Goal: Information Seeking & Learning: Learn about a topic

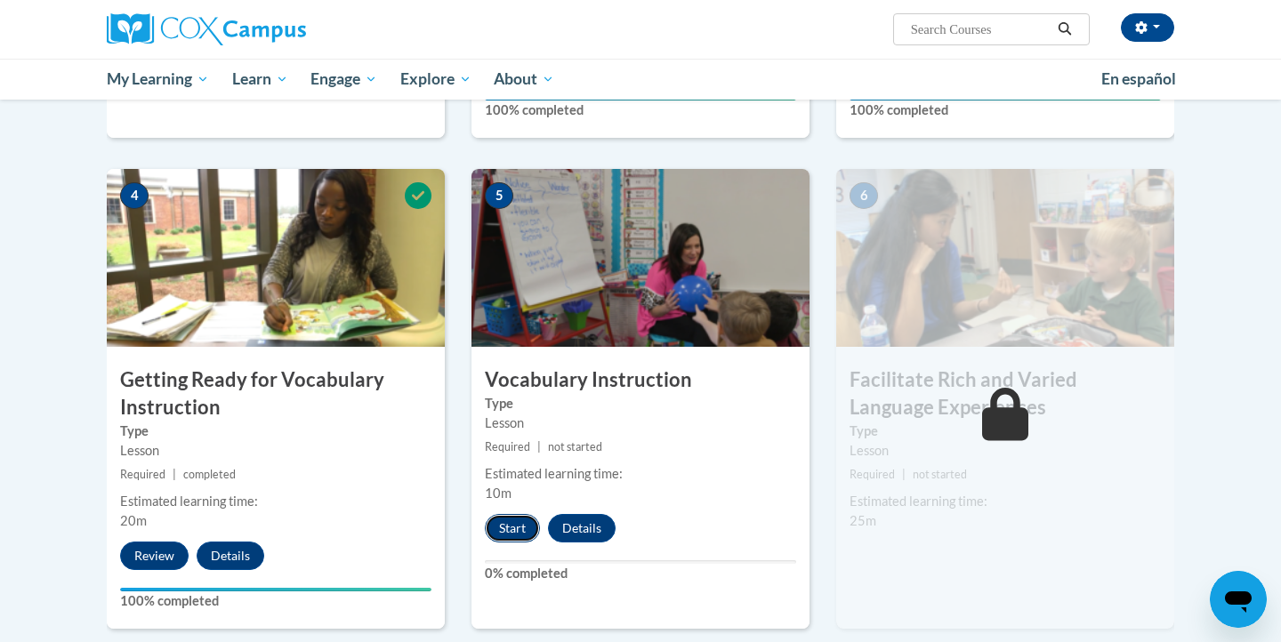
click at [510, 528] on button "Start" at bounding box center [512, 528] width 55 height 28
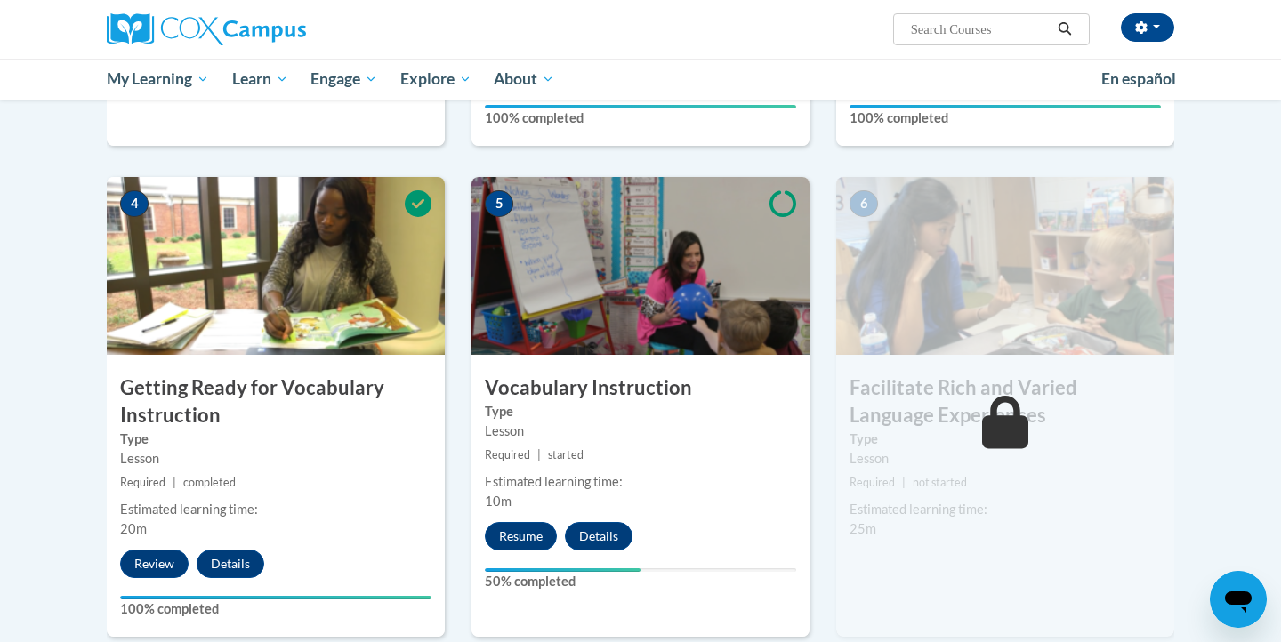
scroll to position [812, 0]
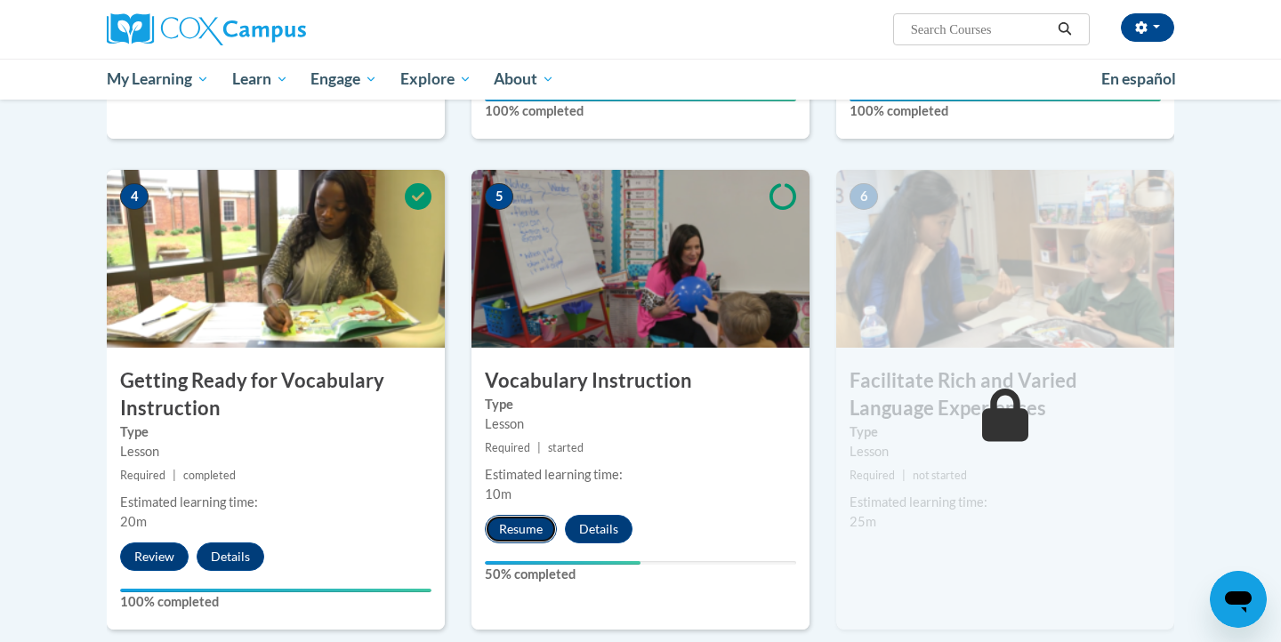
click at [528, 534] on button "Resume" at bounding box center [521, 529] width 72 height 28
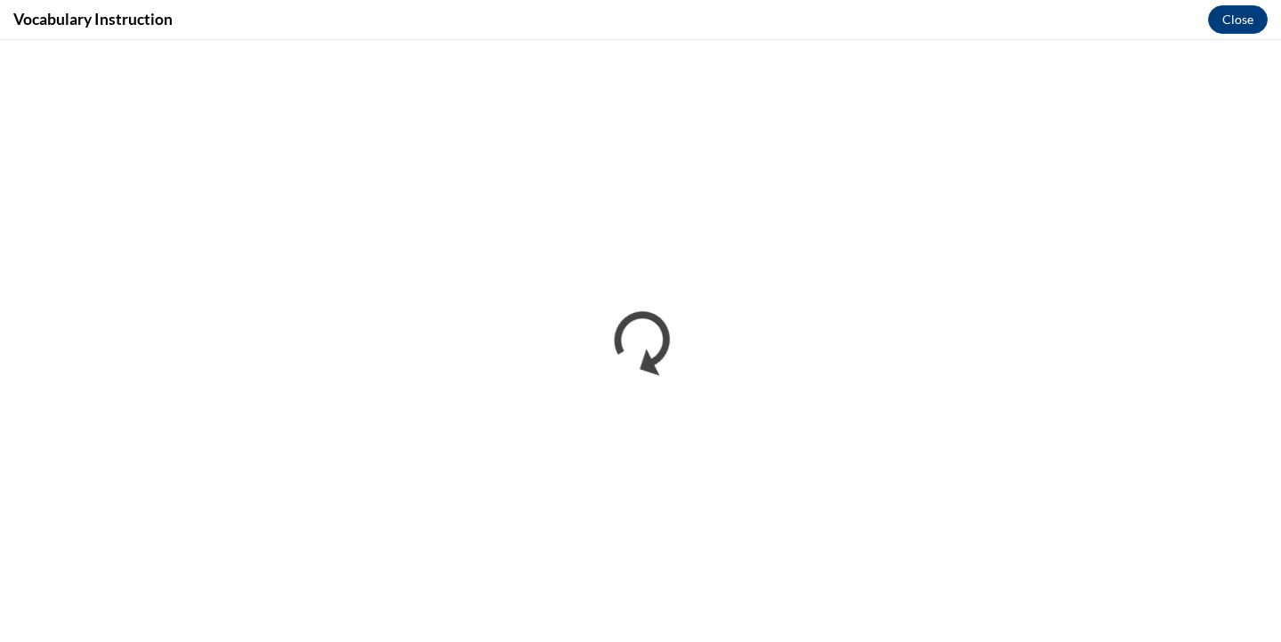
scroll to position [0, 0]
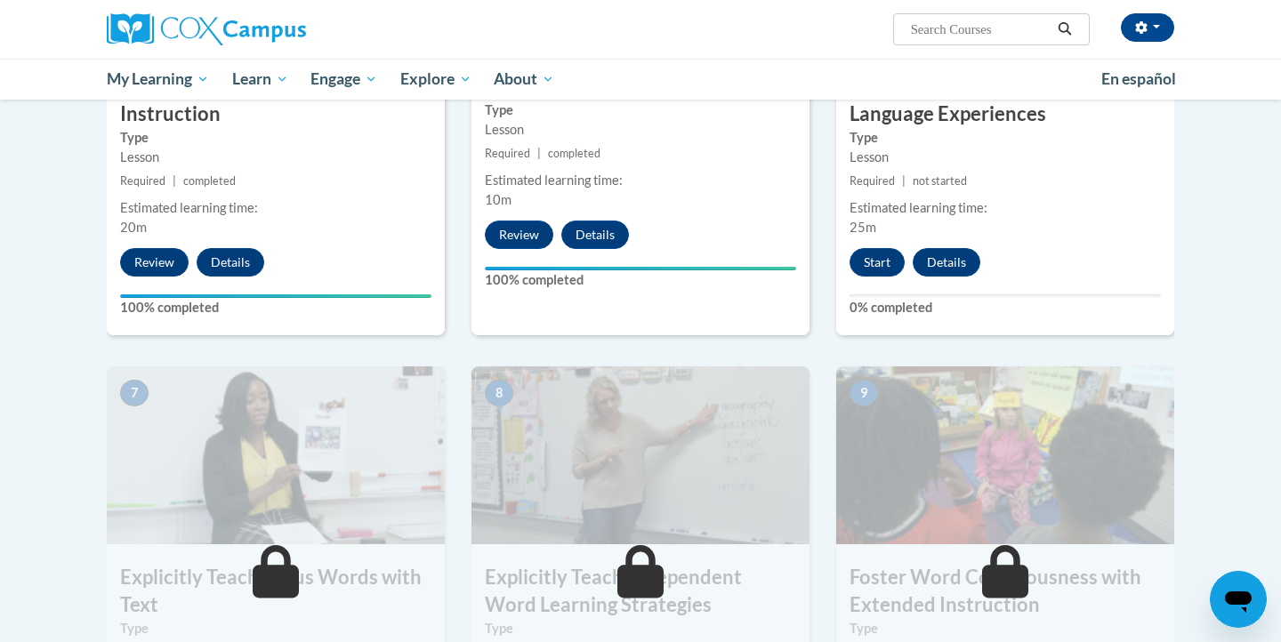
scroll to position [891, 0]
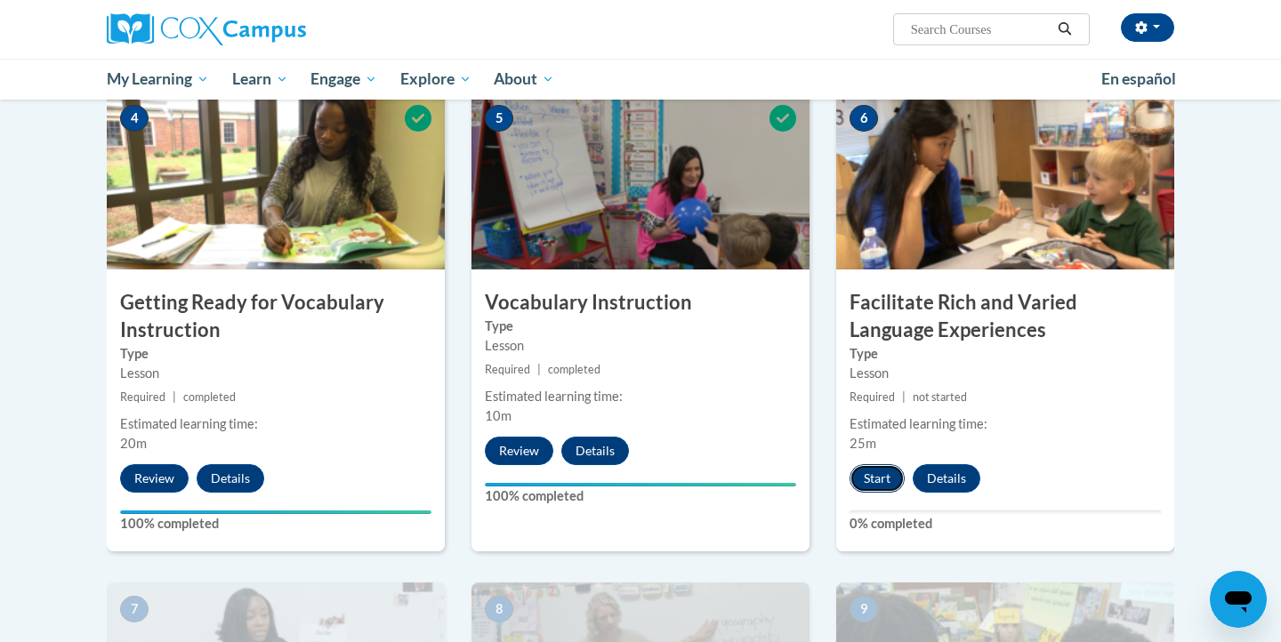
click at [871, 484] on button "Start" at bounding box center [877, 479] width 55 height 28
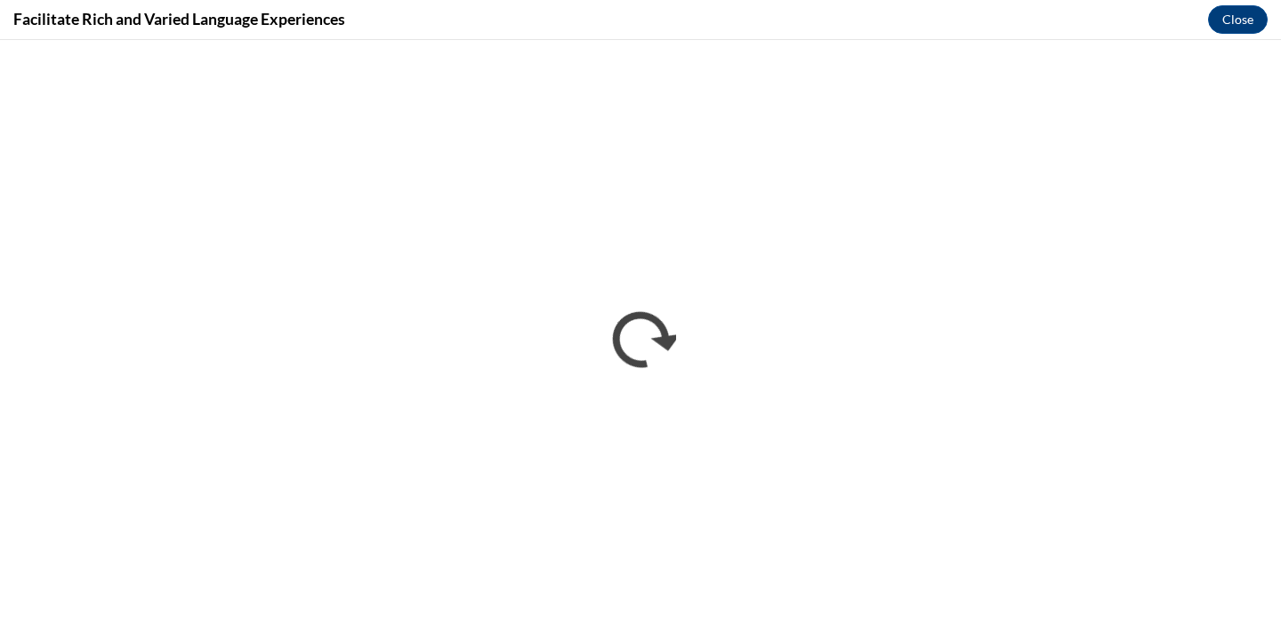
scroll to position [0, 0]
